Goal: Information Seeking & Learning: Check status

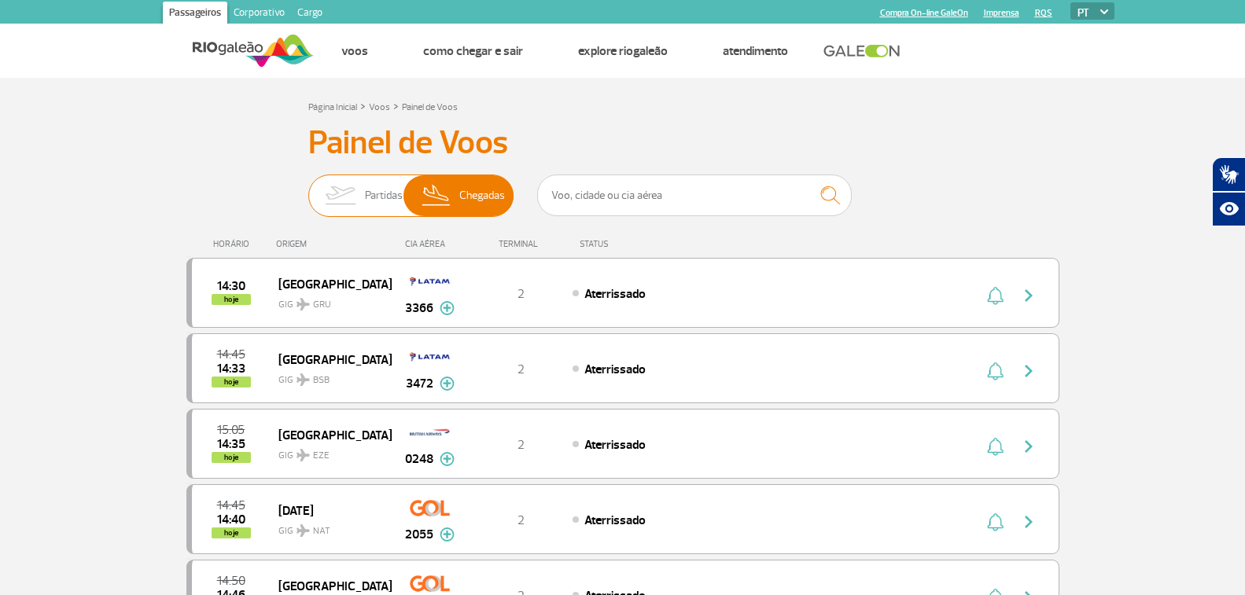
click at [350, 199] on img at bounding box center [340, 195] width 50 height 41
click at [308, 188] on input "Partidas Chegadas" at bounding box center [308, 188] width 0 height 0
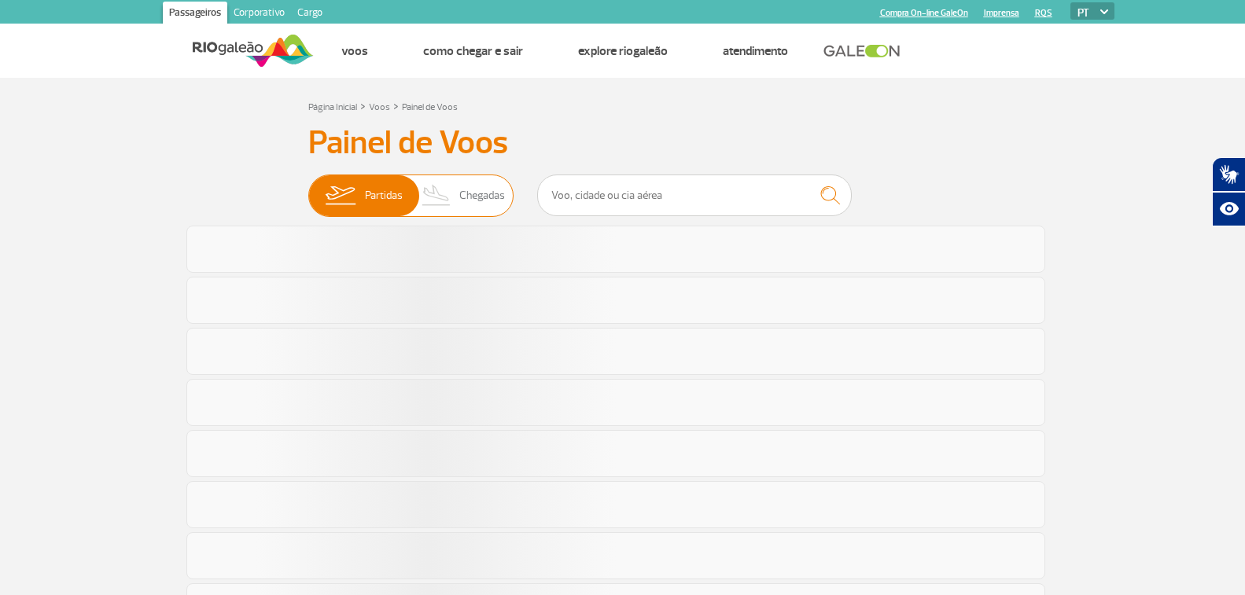
click at [500, 192] on span "Chegadas" at bounding box center [482, 195] width 46 height 41
click at [308, 188] on input "Partidas Chegadas" at bounding box center [308, 188] width 0 height 0
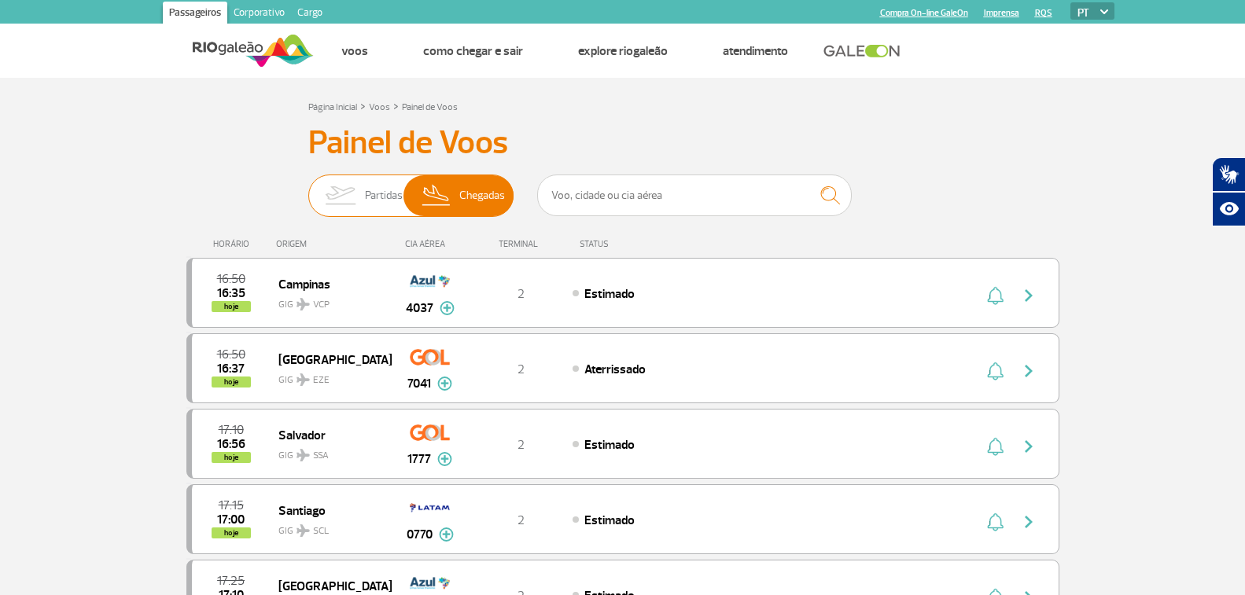
click at [387, 179] on span "Partidas" at bounding box center [384, 195] width 38 height 41
click at [308, 188] on input "Partidas Chegadas" at bounding box center [308, 188] width 0 height 0
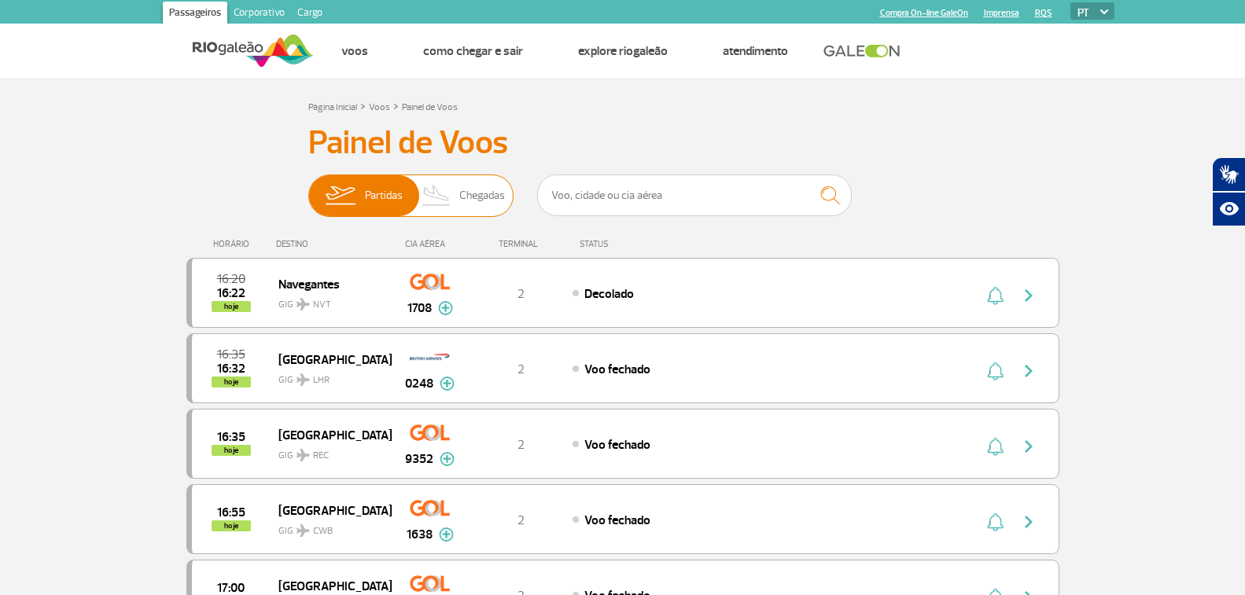
click at [474, 204] on span "Chegadas" at bounding box center [482, 195] width 46 height 41
click at [308, 188] on input "Partidas Chegadas" at bounding box center [308, 188] width 0 height 0
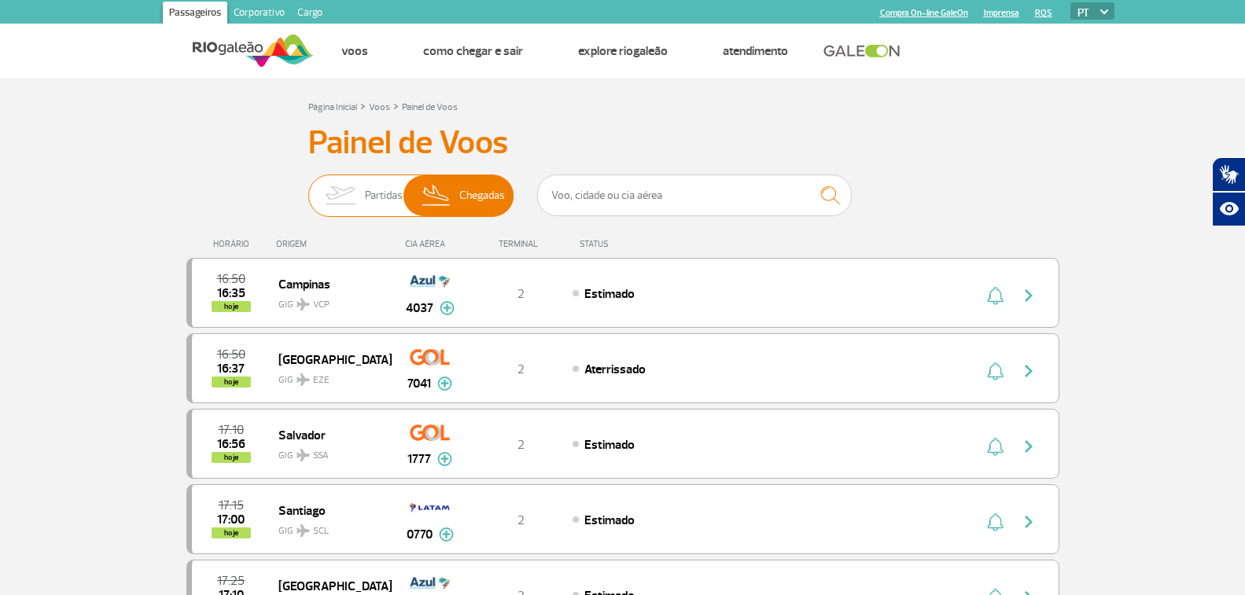
click at [343, 210] on img at bounding box center [340, 195] width 50 height 41
click at [308, 188] on input "Partidas Chegadas" at bounding box center [308, 188] width 0 height 0
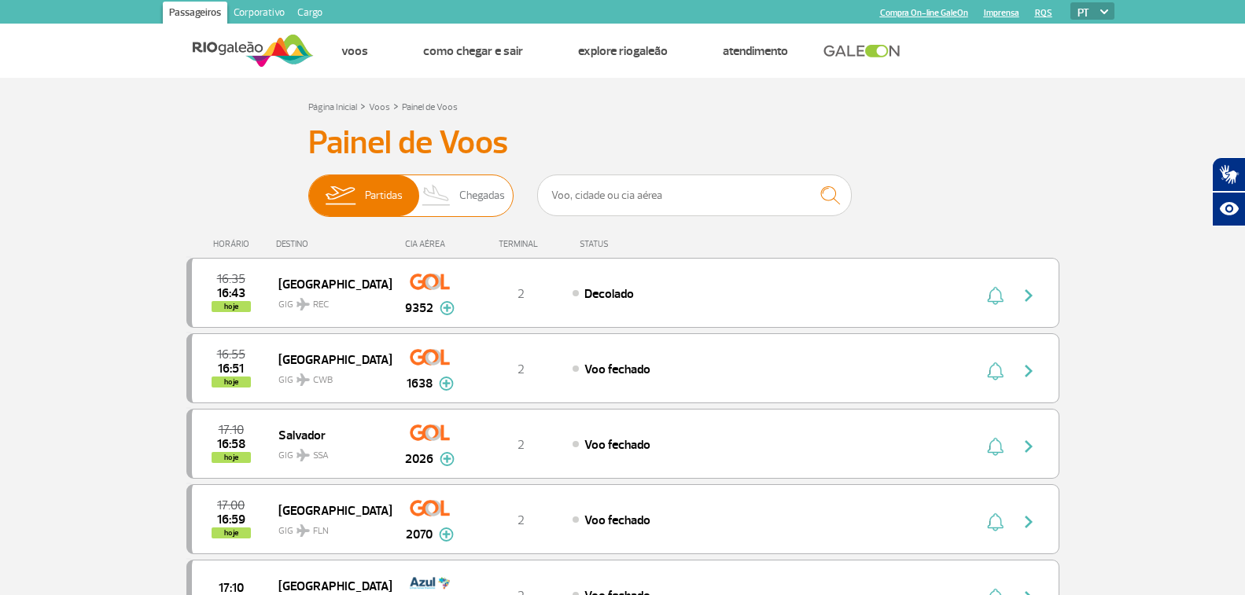
click at [448, 212] on img at bounding box center [437, 195] width 46 height 41
click at [308, 188] on input "Partidas Chegadas" at bounding box center [308, 188] width 0 height 0
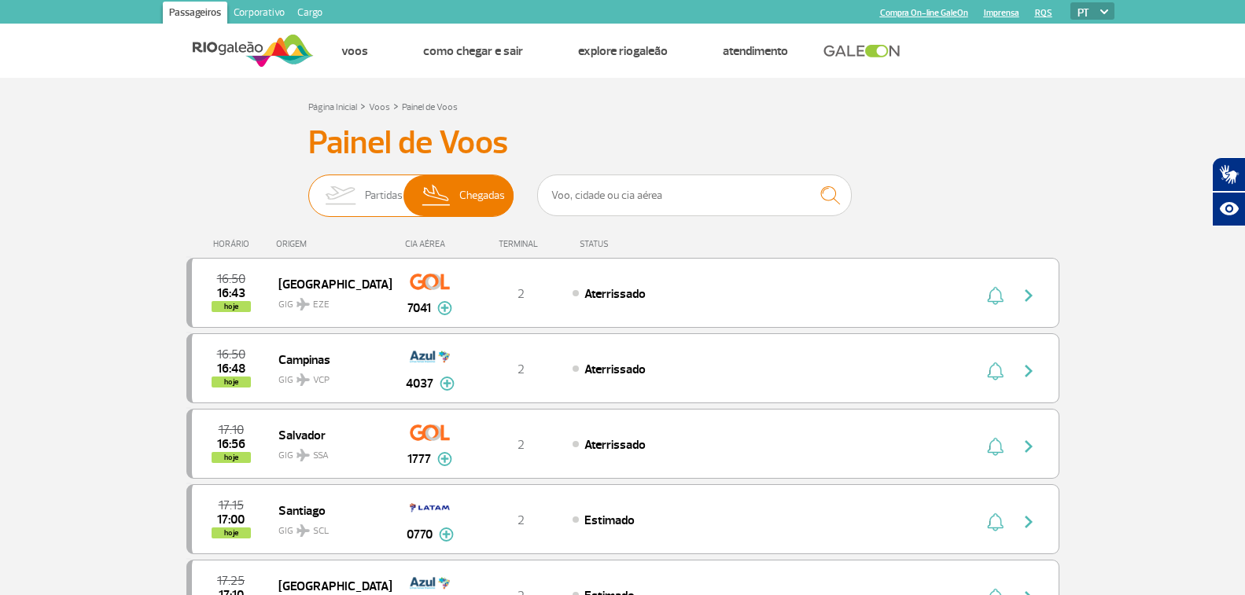
click at [352, 198] on img at bounding box center [340, 195] width 50 height 41
click at [308, 188] on input "Partidas Chegadas" at bounding box center [308, 188] width 0 height 0
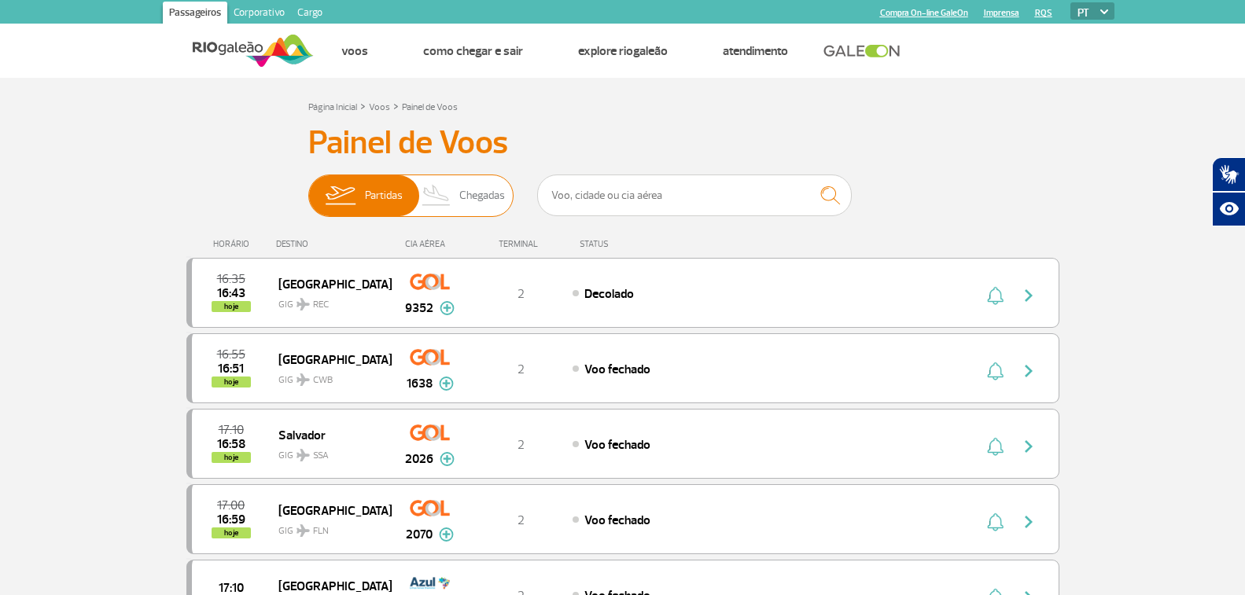
click at [464, 197] on span "Chegadas" at bounding box center [482, 195] width 46 height 41
click at [308, 188] on input "Partidas Chegadas" at bounding box center [308, 188] width 0 height 0
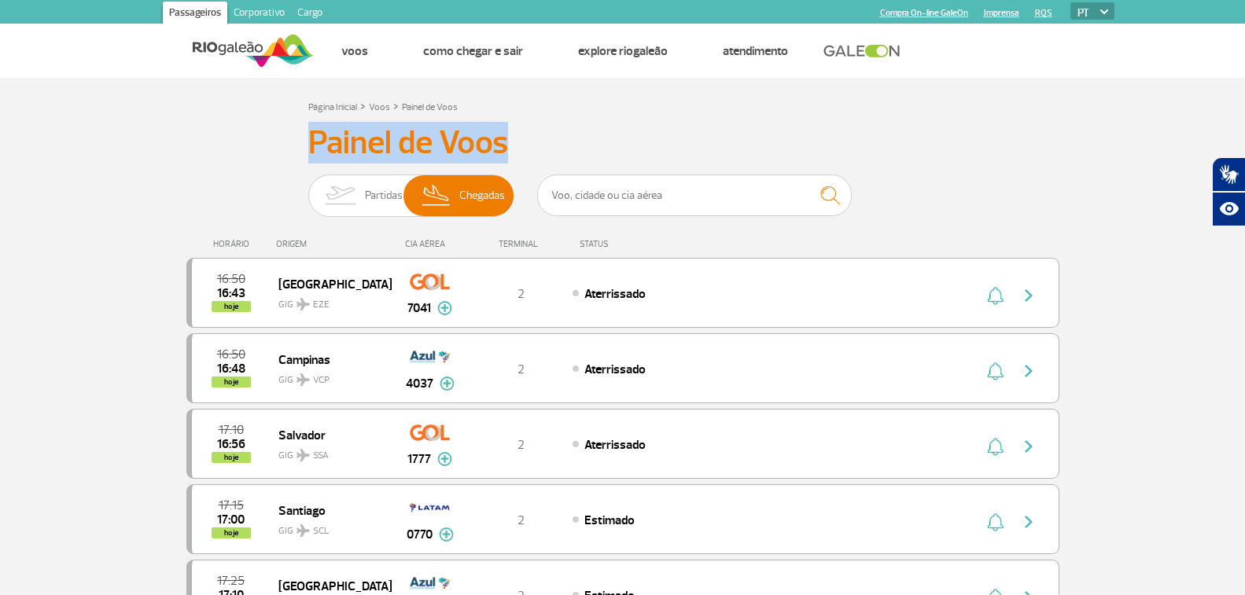
drag, startPoint x: 510, startPoint y: 152, endPoint x: 297, endPoint y: 152, distance: 212.4
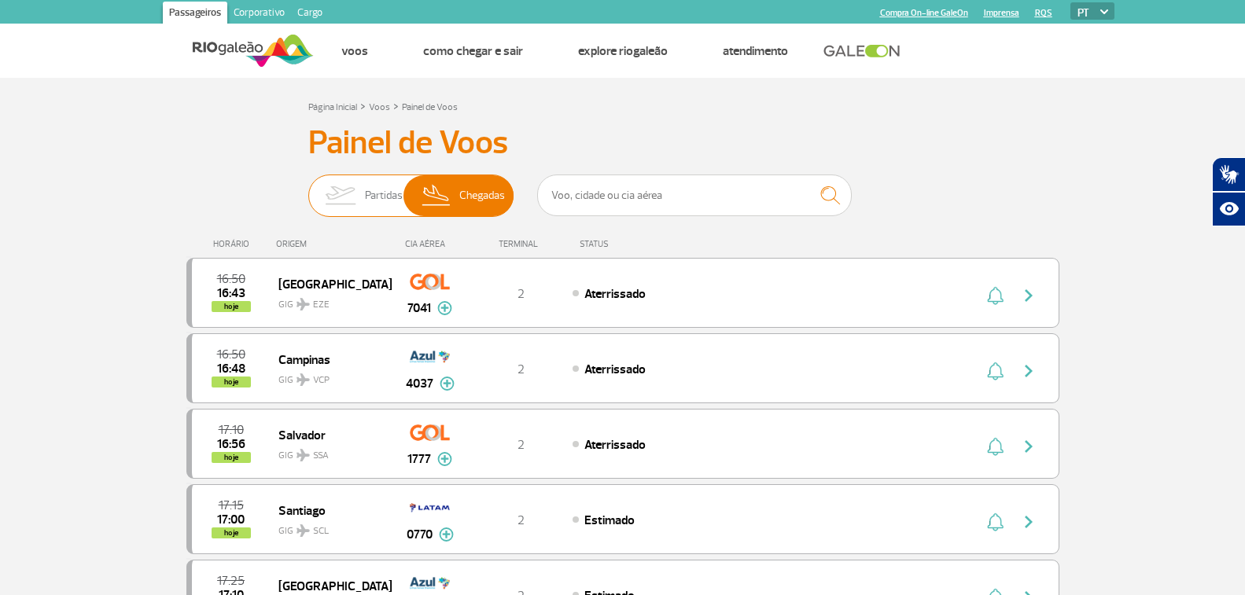
click at [370, 197] on span "Partidas" at bounding box center [384, 195] width 38 height 41
click at [308, 188] on input "Partidas Chegadas" at bounding box center [308, 188] width 0 height 0
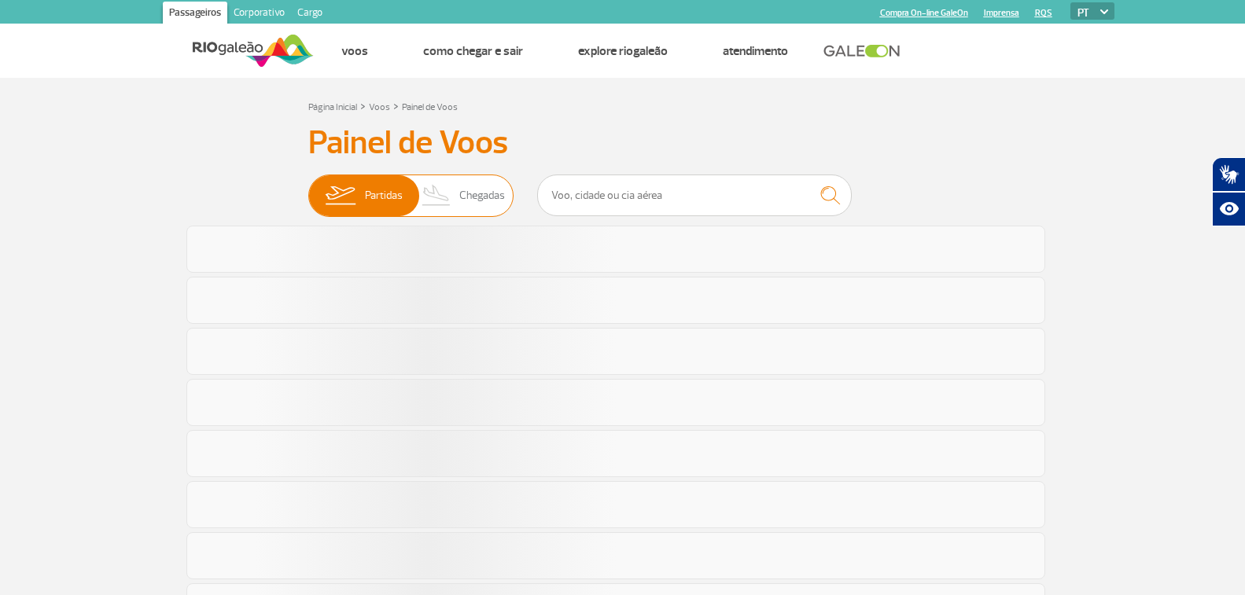
click at [472, 189] on span "Chegadas" at bounding box center [482, 195] width 46 height 41
click at [308, 188] on input "Partidas Chegadas" at bounding box center [308, 188] width 0 height 0
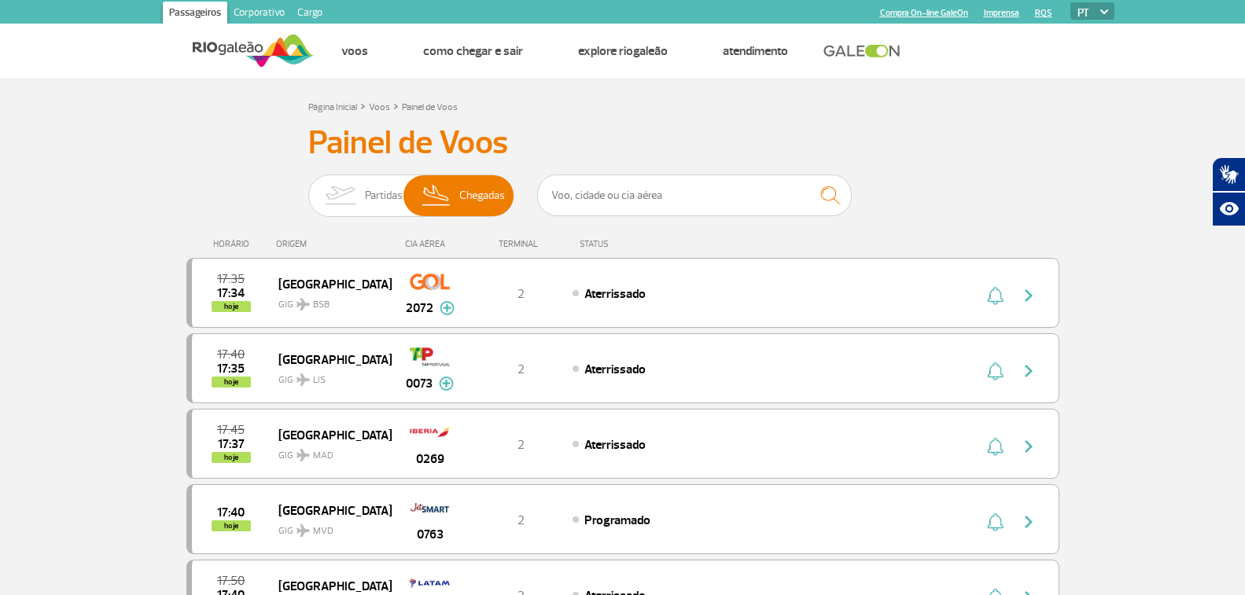
scroll to position [79, 0]
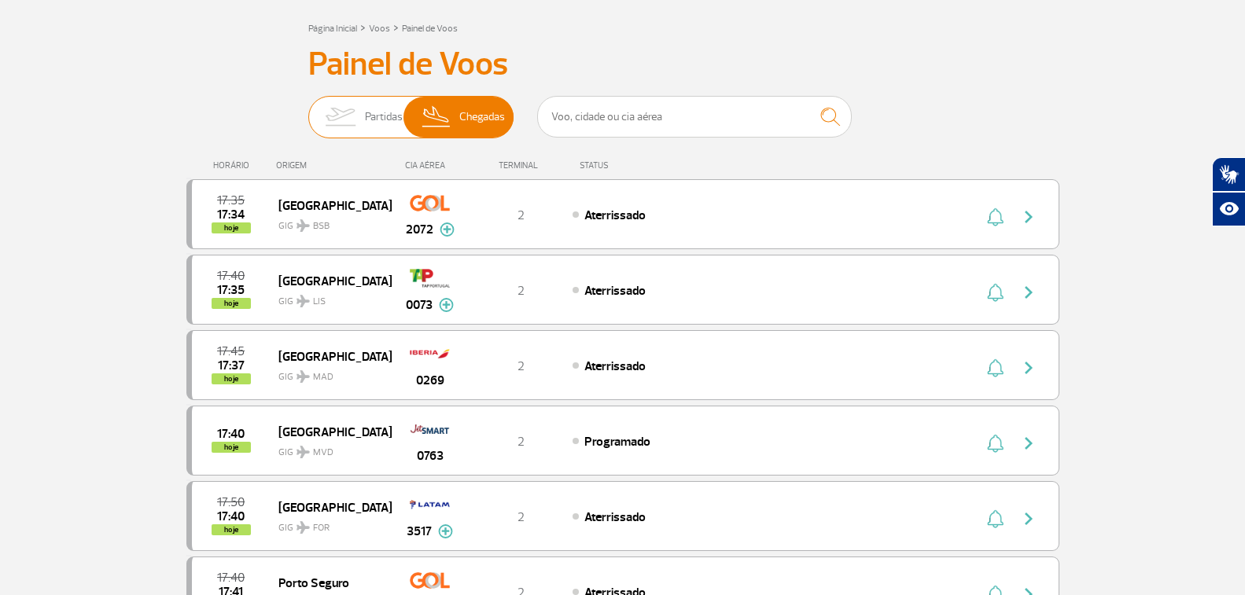
click at [365, 102] on span "Partidas" at bounding box center [384, 117] width 38 height 41
click at [308, 109] on input "Partidas Chegadas" at bounding box center [308, 109] width 0 height 0
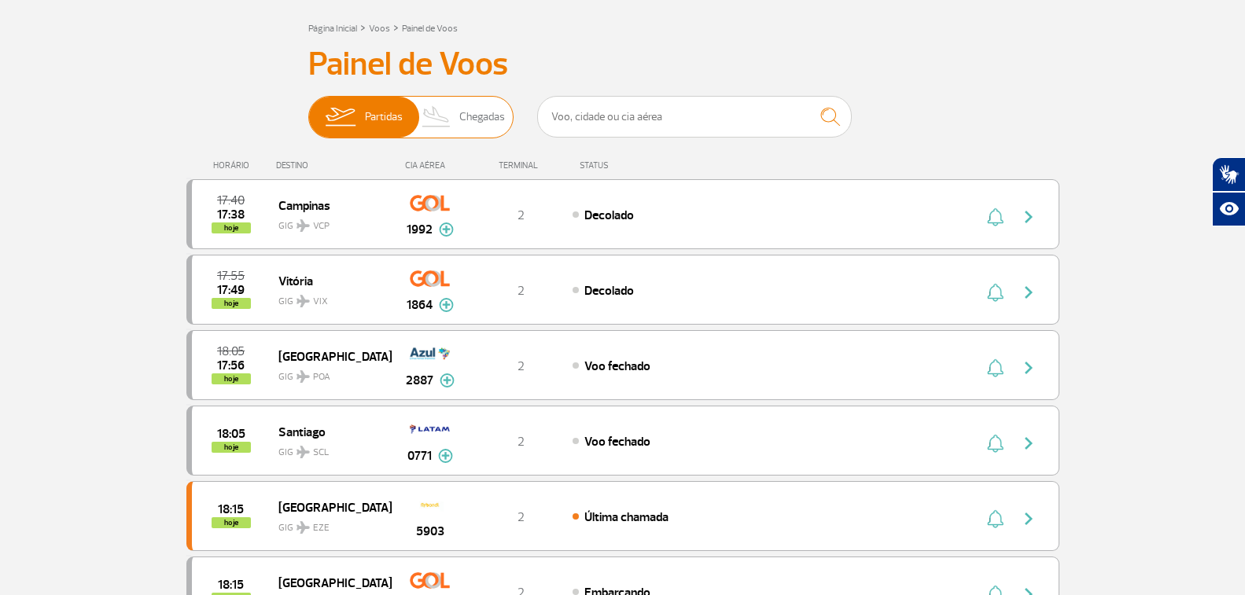
click at [478, 108] on span "Chegadas" at bounding box center [482, 117] width 46 height 41
click at [308, 109] on input "Partidas Chegadas" at bounding box center [308, 109] width 0 height 0
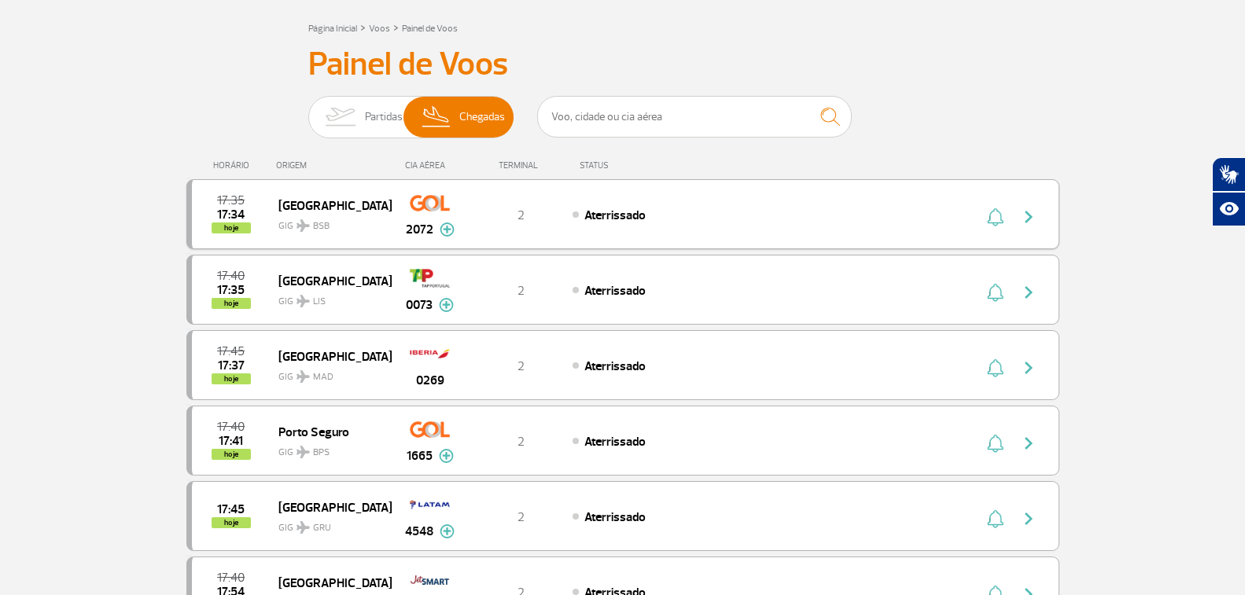
scroll to position [0, 0]
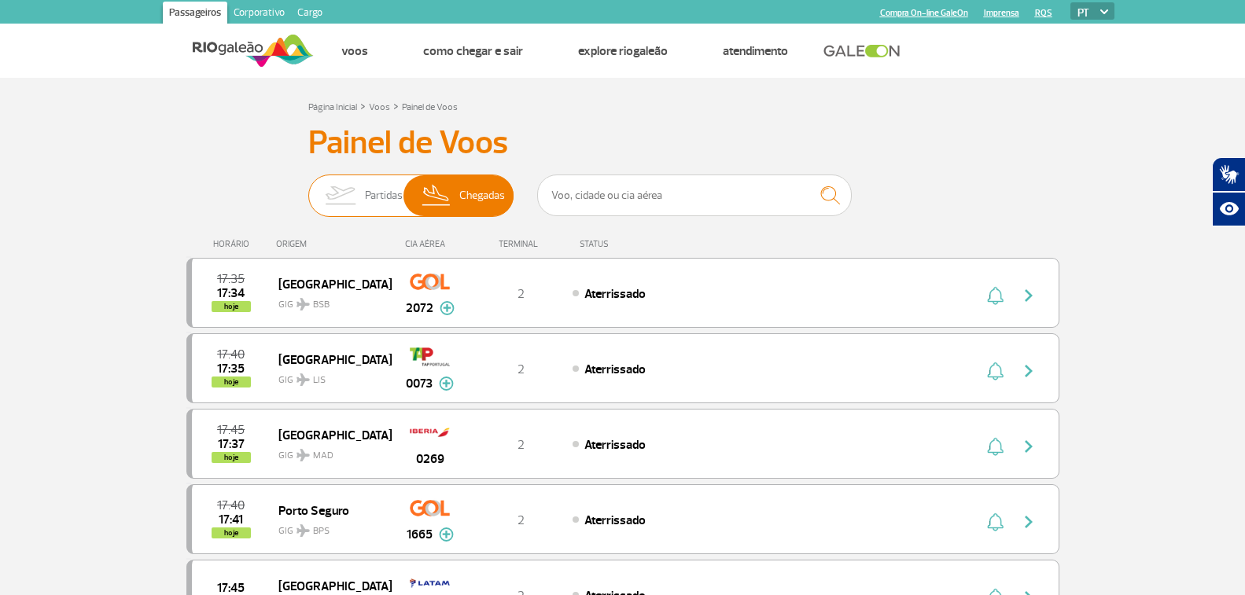
click at [329, 216] on img at bounding box center [340, 195] width 50 height 41
click at [308, 188] on input "Partidas Chegadas" at bounding box center [308, 188] width 0 height 0
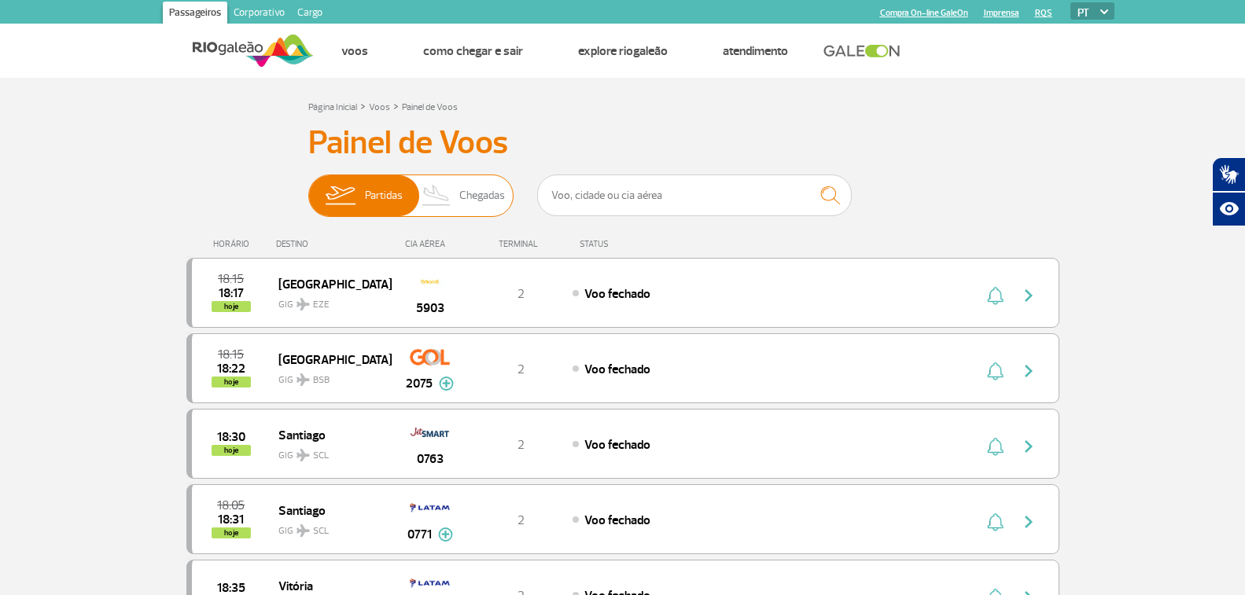
click at [488, 191] on span "Chegadas" at bounding box center [482, 195] width 46 height 41
click at [308, 188] on input "Partidas Chegadas" at bounding box center [308, 188] width 0 height 0
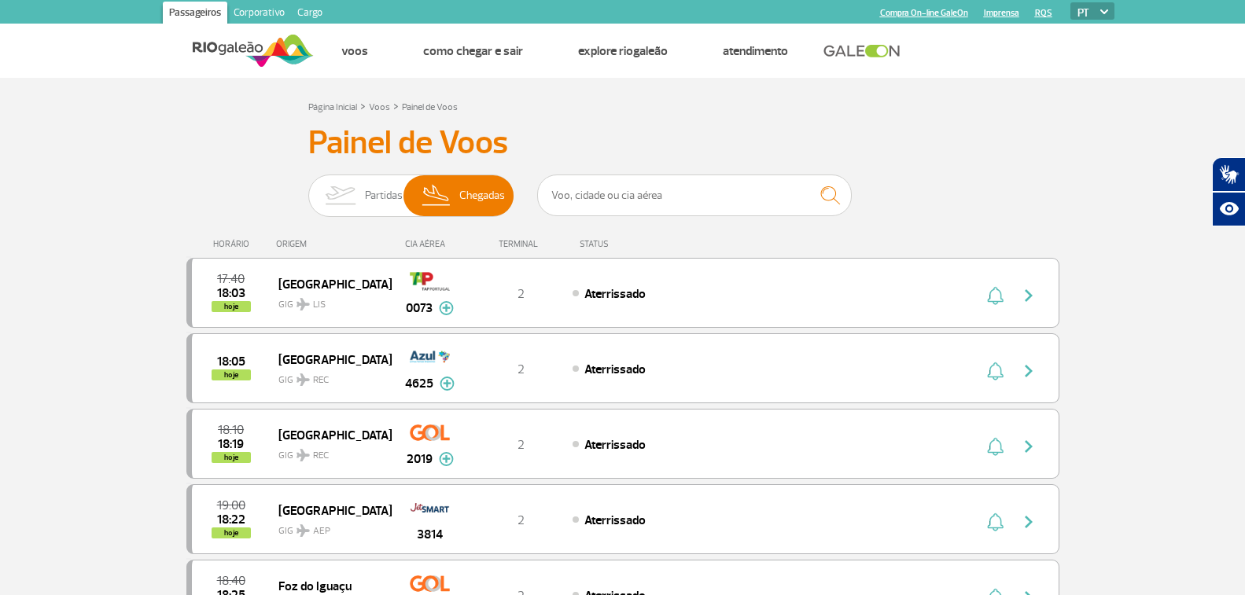
click at [359, 201] on img at bounding box center [340, 195] width 50 height 41
click at [308, 188] on input "Partidas Chegadas" at bounding box center [308, 188] width 0 height 0
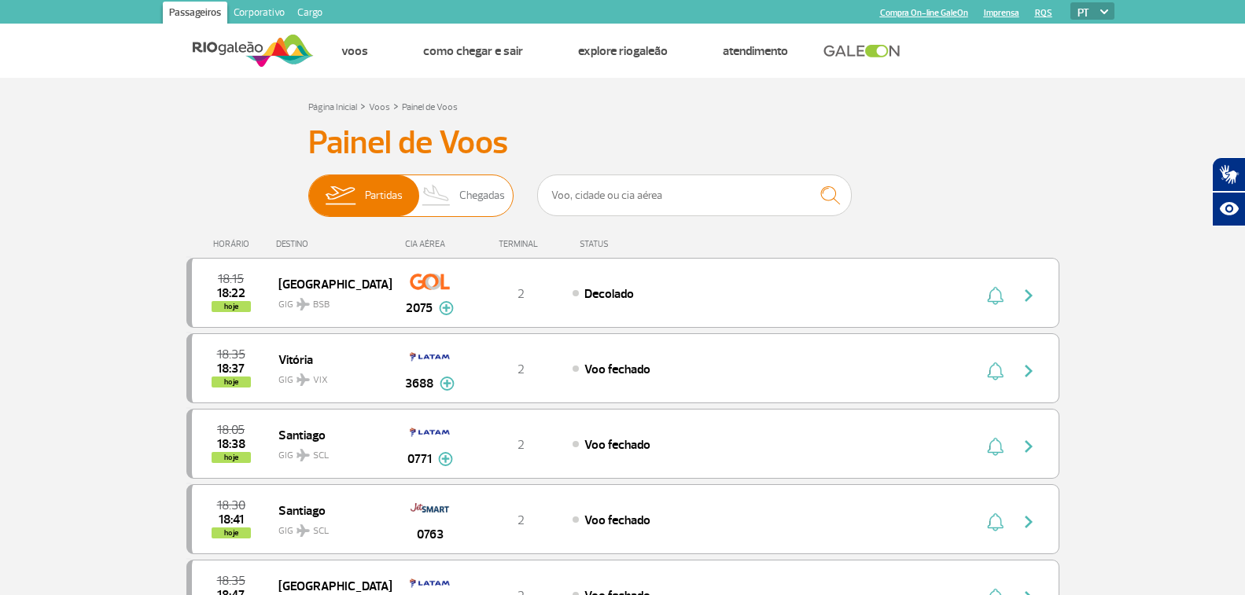
click at [488, 195] on span "Chegadas" at bounding box center [482, 195] width 46 height 41
click at [308, 188] on input "Partidas Chegadas" at bounding box center [308, 188] width 0 height 0
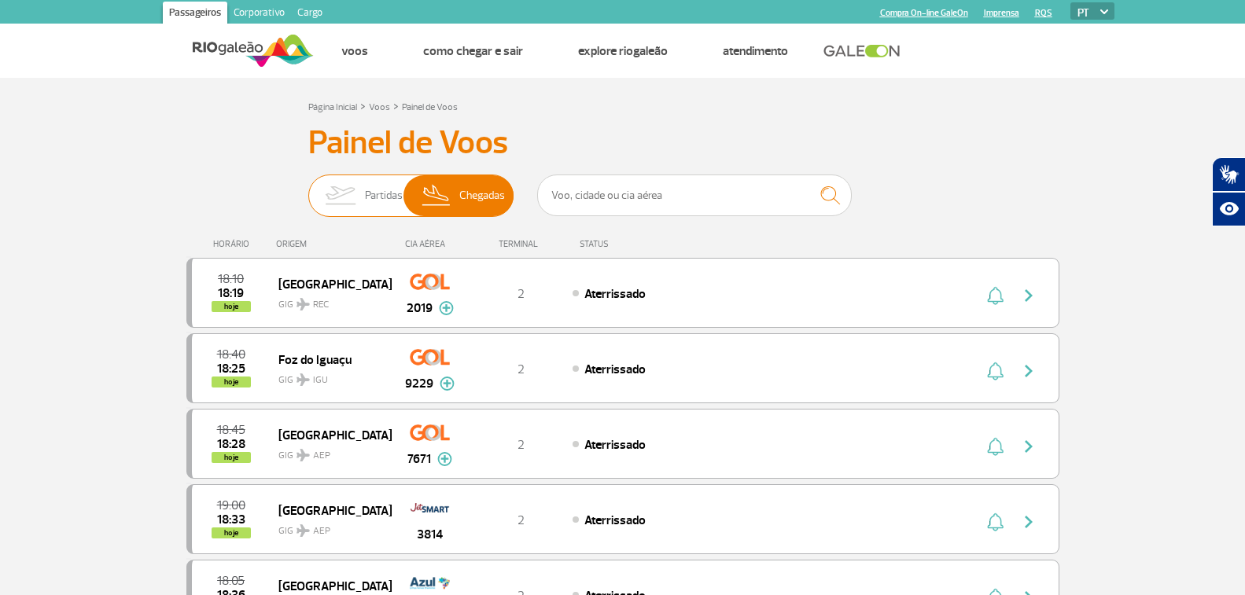
click at [330, 194] on img at bounding box center [340, 195] width 50 height 41
click at [308, 188] on input "Partidas Chegadas" at bounding box center [308, 188] width 0 height 0
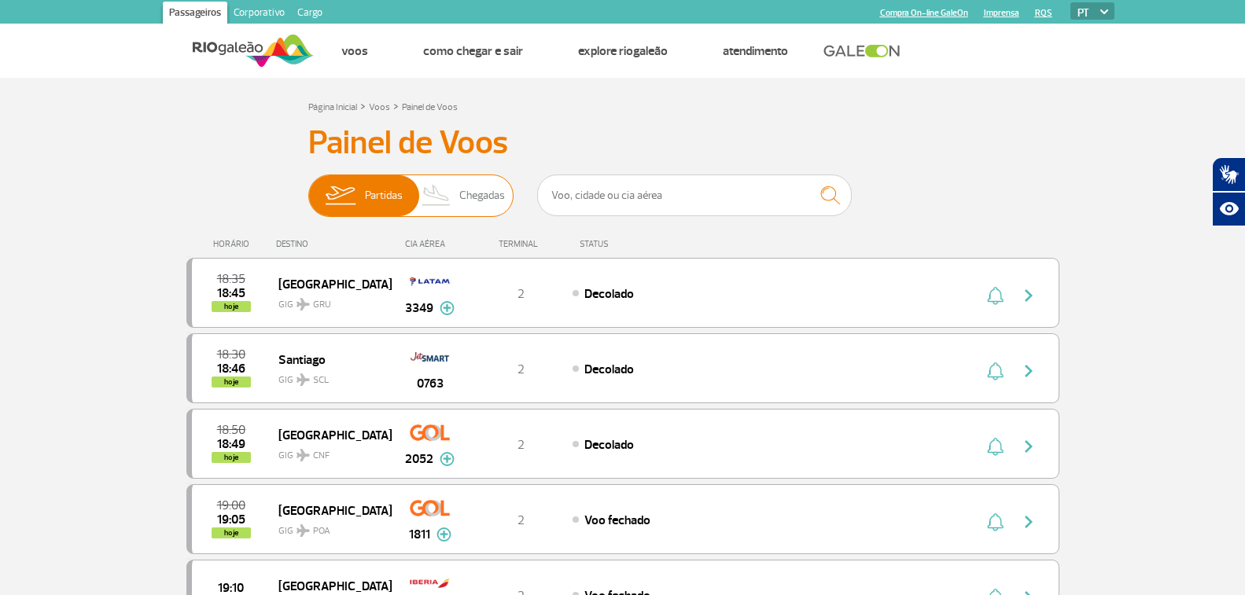
click at [481, 186] on span "Chegadas" at bounding box center [482, 195] width 46 height 41
click at [308, 188] on input "Partidas Chegadas" at bounding box center [308, 188] width 0 height 0
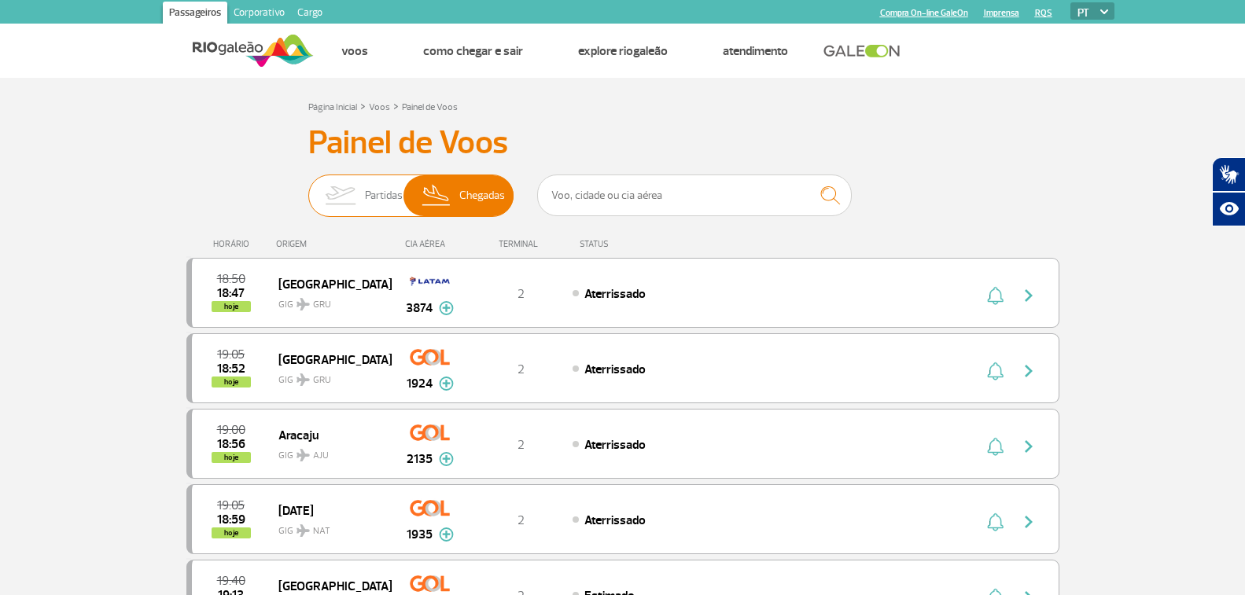
click at [379, 196] on span "Partidas" at bounding box center [384, 195] width 38 height 41
click at [308, 188] on input "Partidas Chegadas" at bounding box center [308, 188] width 0 height 0
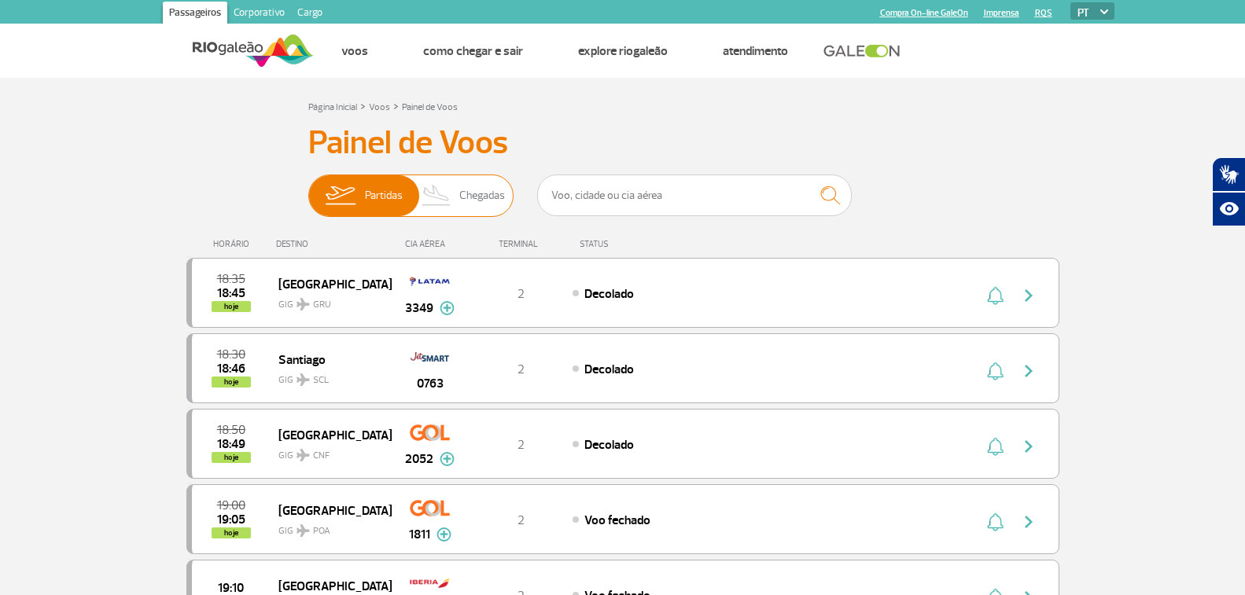
click at [453, 198] on img at bounding box center [437, 195] width 46 height 41
click at [308, 188] on input "Partidas Chegadas" at bounding box center [308, 188] width 0 height 0
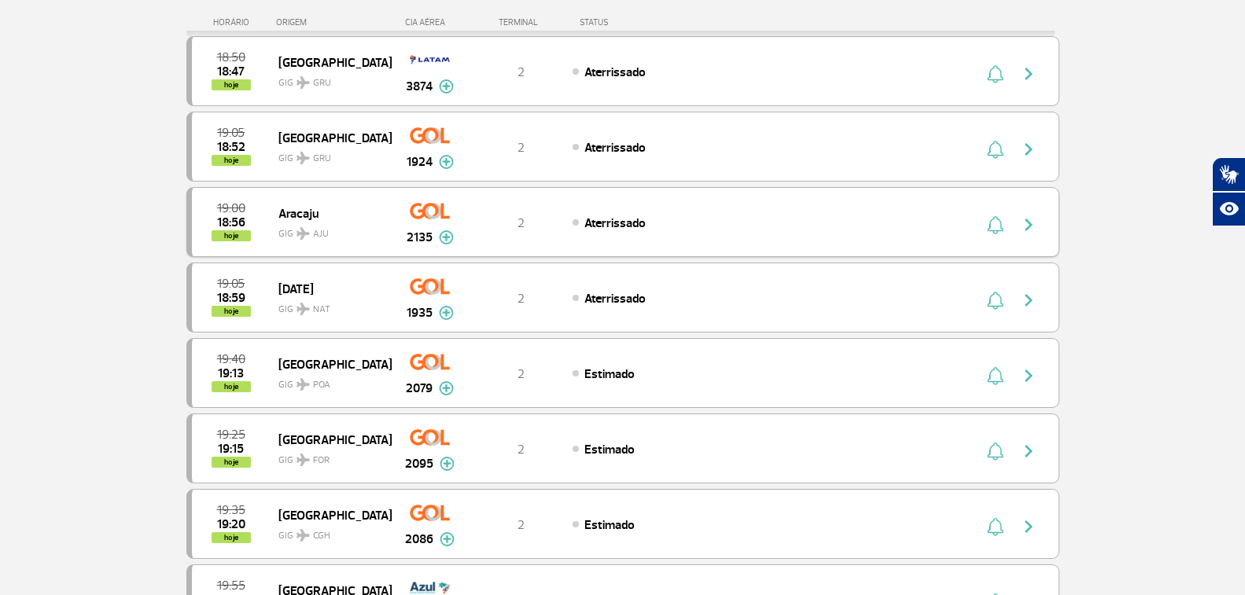
scroll to position [393, 0]
